Goal: Find specific page/section: Find specific page/section

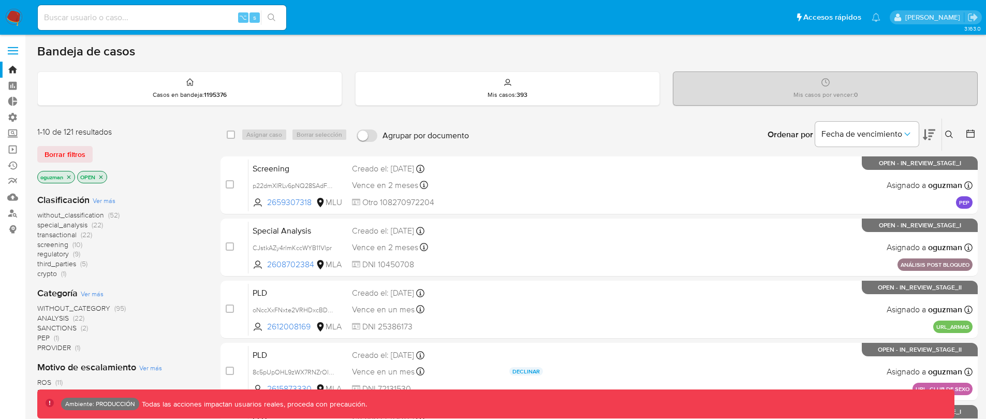
click at [18, 52] on label at bounding box center [13, 51] width 26 height 22
click at [0, 0] on input "checkbox" at bounding box center [0, 0] width 0 height 0
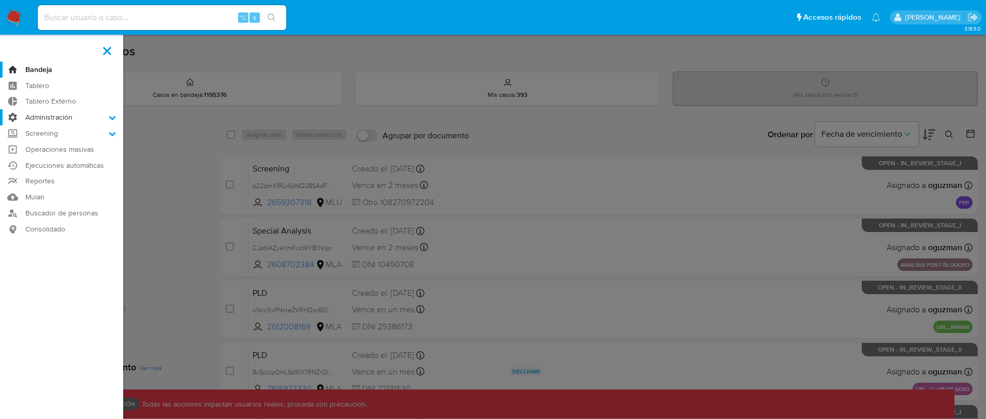
click at [92, 113] on label "Administración" at bounding box center [61, 117] width 123 height 16
click at [0, 0] on input "Administración" at bounding box center [0, 0] width 0 height 0
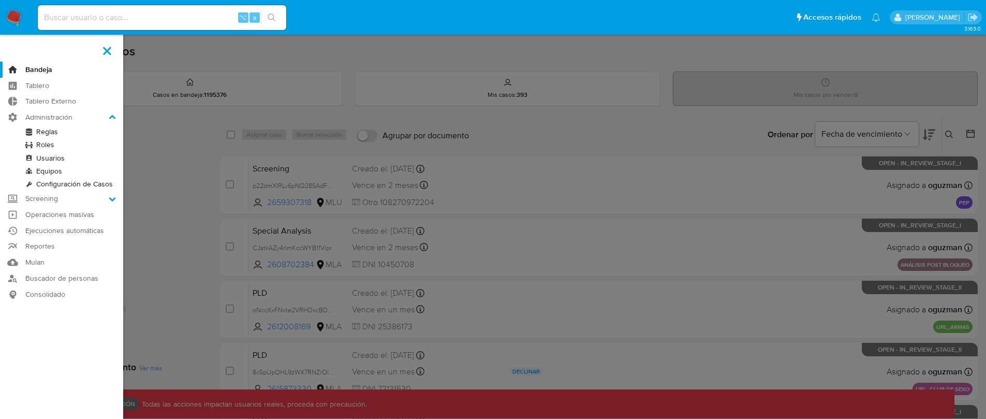
click at [56, 161] on link "Usuarios" at bounding box center [61, 158] width 123 height 13
